Goal: Information Seeking & Learning: Learn about a topic

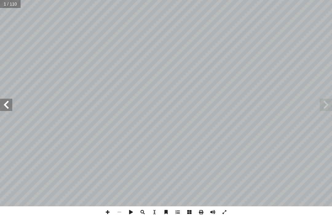
click at [324, 108] on span at bounding box center [326, 105] width 12 height 12
click at [4, 104] on span at bounding box center [6, 105] width 12 height 12
click at [7, 107] on span at bounding box center [6, 105] width 12 height 12
click at [12, 102] on span at bounding box center [6, 105] width 12 height 12
click at [5, 105] on span at bounding box center [6, 105] width 12 height 12
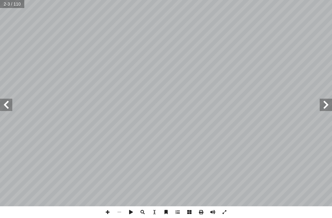
click at [10, 110] on span at bounding box center [6, 105] width 12 height 12
click at [5, 106] on span at bounding box center [6, 105] width 12 height 12
click at [9, 107] on span at bounding box center [6, 105] width 12 height 12
click at [320, 106] on span at bounding box center [326, 105] width 12 height 12
click at [3, 102] on span at bounding box center [6, 105] width 12 height 12
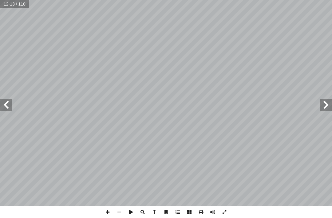
click at [325, 110] on span at bounding box center [326, 105] width 12 height 12
click at [327, 107] on span at bounding box center [326, 105] width 12 height 12
click at [327, 105] on span at bounding box center [326, 105] width 12 height 12
click at [332, 99] on span at bounding box center [326, 105] width 12 height 12
click at [10, 107] on span at bounding box center [6, 105] width 12 height 12
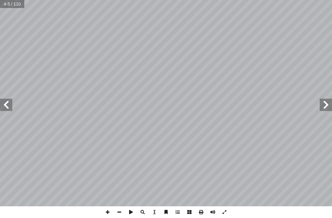
click at [6, 104] on span at bounding box center [6, 105] width 12 height 12
click at [9, 107] on span at bounding box center [6, 105] width 12 height 12
click at [9, 100] on span at bounding box center [6, 105] width 12 height 12
click at [9, 101] on span at bounding box center [6, 105] width 12 height 12
click at [10, 103] on span at bounding box center [6, 105] width 12 height 12
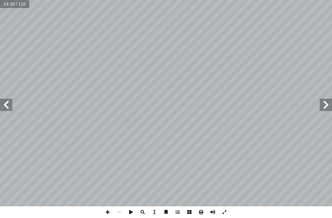
click at [12, 102] on span at bounding box center [6, 105] width 12 height 12
click at [10, 102] on span at bounding box center [6, 105] width 12 height 12
click at [9, 102] on span at bounding box center [6, 105] width 12 height 12
click at [9, 103] on span at bounding box center [6, 105] width 12 height 12
click at [7, 99] on span at bounding box center [6, 105] width 12 height 12
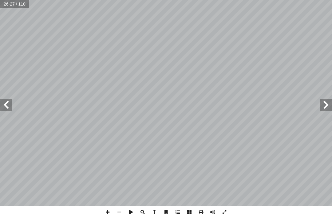
click at [2, 99] on span at bounding box center [6, 105] width 12 height 12
click at [4, 102] on span at bounding box center [6, 105] width 12 height 12
click at [12, 104] on span at bounding box center [6, 105] width 12 height 12
click at [5, 102] on span at bounding box center [6, 105] width 12 height 12
click at [7, 106] on span at bounding box center [6, 105] width 12 height 12
